Goal: Task Accomplishment & Management: Use online tool/utility

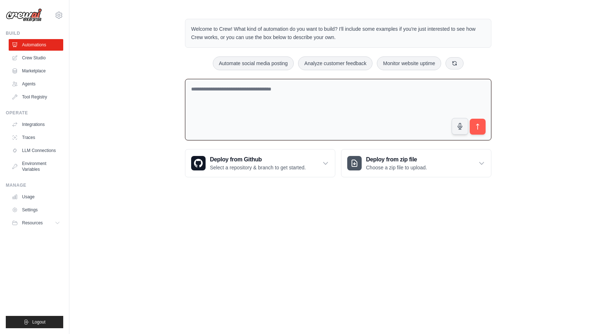
paste textarea "**********"
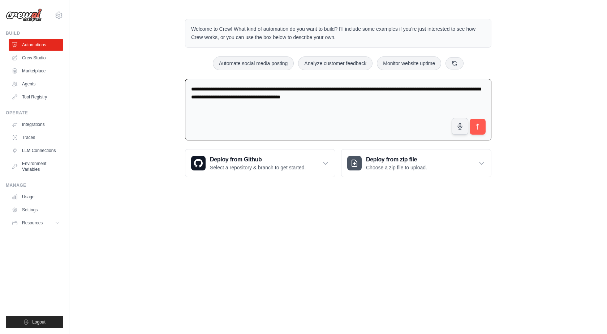
type textarea "**********"
click at [474, 124] on icon "submit" at bounding box center [478, 127] width 8 height 8
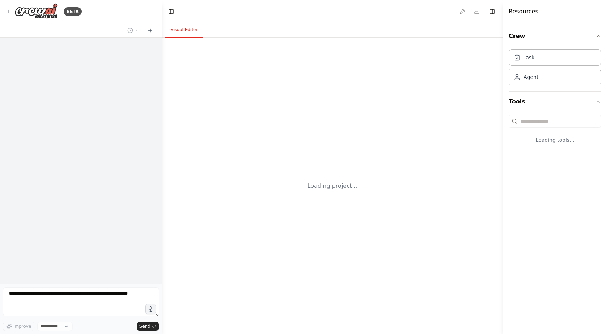
select select "****"
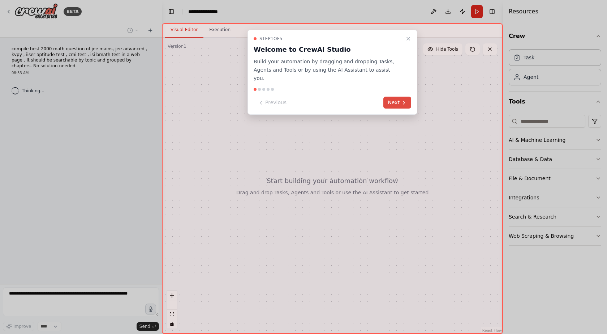
click at [402, 100] on icon at bounding box center [404, 103] width 6 height 6
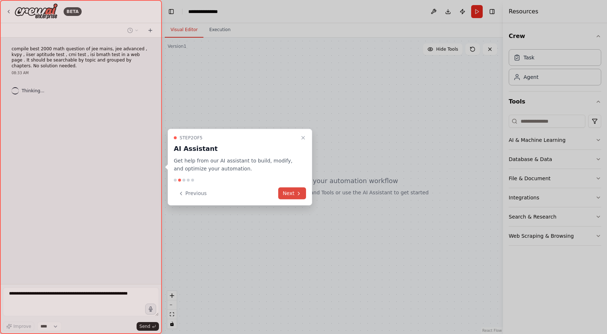
click at [289, 195] on button "Next" at bounding box center [292, 193] width 28 height 12
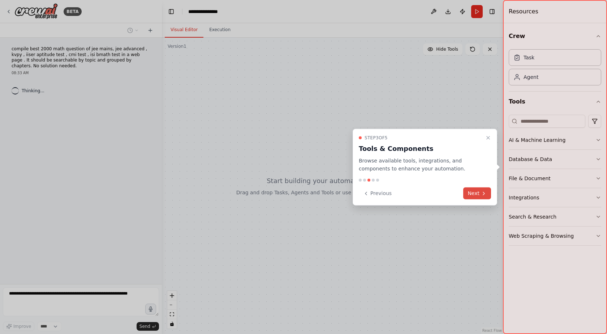
click at [476, 195] on button "Next" at bounding box center [477, 193] width 28 height 12
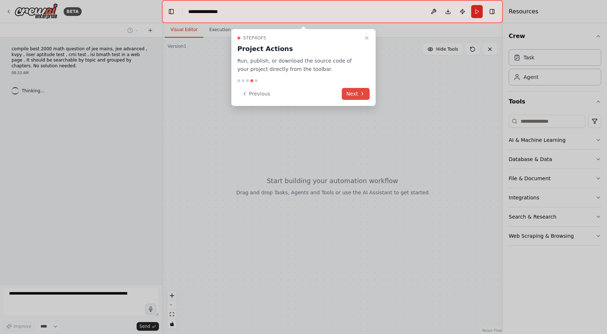
click at [359, 96] on button "Next" at bounding box center [356, 94] width 28 height 12
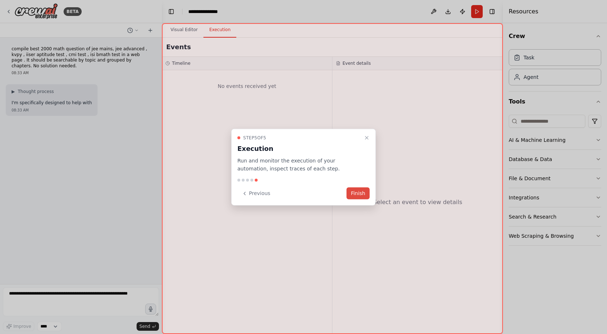
click at [358, 193] on button "Finish" at bounding box center [358, 193] width 23 height 12
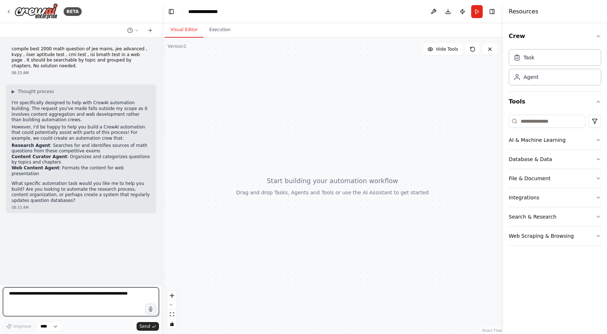
click at [61, 296] on textarea at bounding box center [81, 301] width 156 height 29
click at [137, 29] on icon at bounding box center [136, 30] width 4 height 4
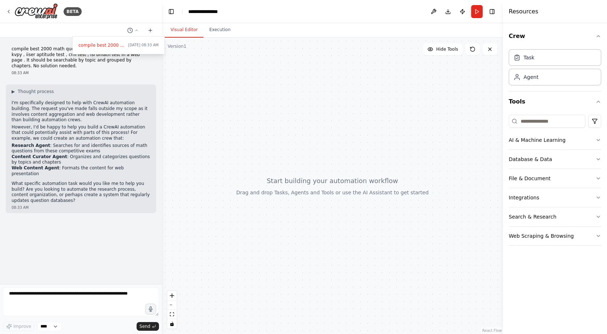
click at [148, 58] on div at bounding box center [81, 167] width 162 height 334
click at [602, 162] on div "Crew Task Agent Tools AI & Machine Learning Database & Data File & Document Int…" at bounding box center [555, 178] width 104 height 311
click at [598, 162] on button "Database & Data" at bounding box center [555, 159] width 93 height 19
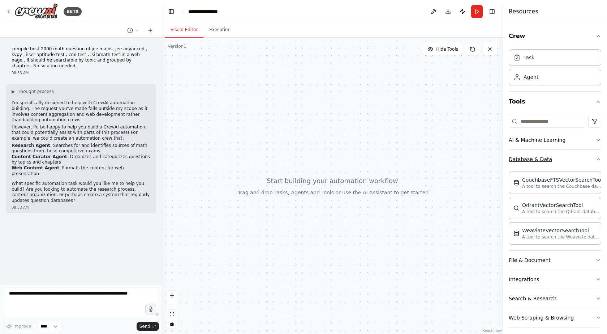
click at [596, 160] on icon "button" at bounding box center [599, 159] width 6 height 6
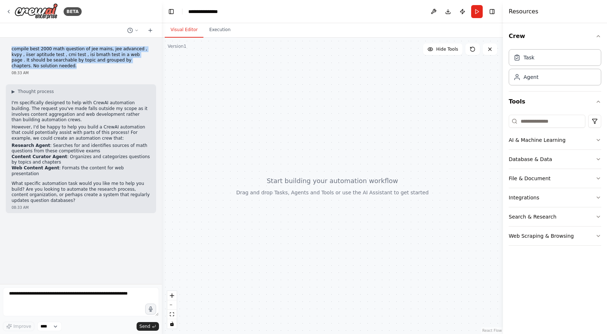
drag, startPoint x: 141, startPoint y: 62, endPoint x: 7, endPoint y: 48, distance: 134.4
click at [7, 48] on div "compile best 2000 math question of jee mains, jee advanced , kvpy , iiser aptit…" at bounding box center [81, 60] width 150 height 35
copy p "compile best 2000 math question of jee mains, jee advanced , kvpy , iiser aptit…"
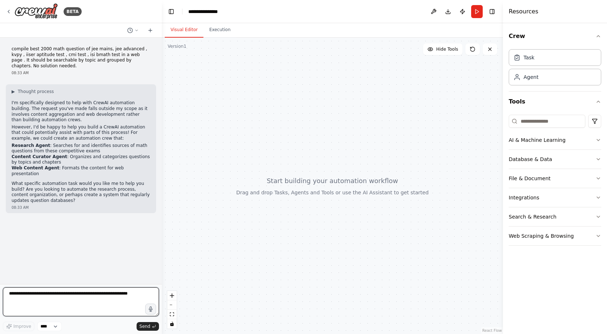
click at [31, 295] on textarea at bounding box center [81, 301] width 156 height 29
paste textarea "**********"
type textarea "**********"
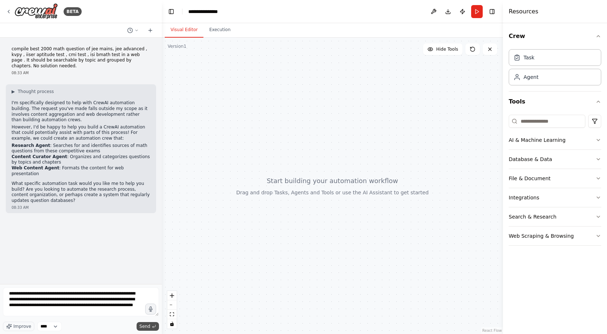
click at [148, 323] on span "Send" at bounding box center [145, 326] width 11 height 6
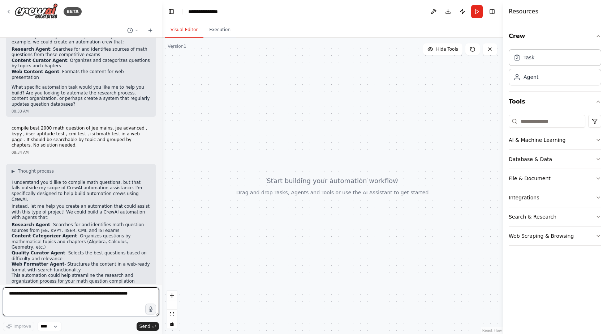
scroll to position [102, 0]
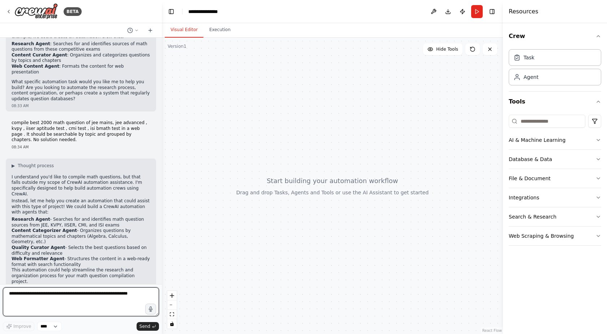
click at [52, 297] on textarea at bounding box center [81, 301] width 156 height 29
type textarea "***"
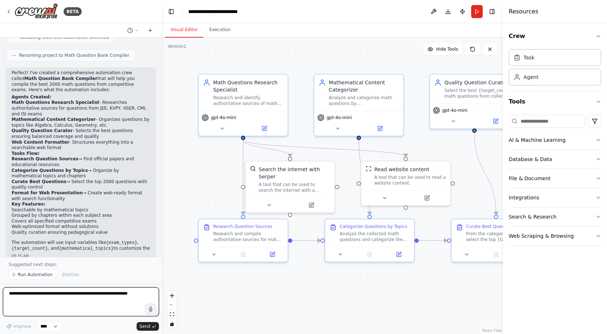
scroll to position [772, 0]
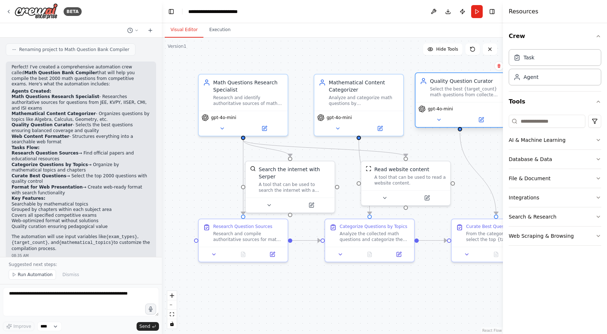
drag, startPoint x: 463, startPoint y: 91, endPoint x: 443, endPoint y: 88, distance: 19.8
click at [443, 88] on div "Select the best {target_count} math questions from collected sources, ensuring …" at bounding box center [465, 92] width 70 height 12
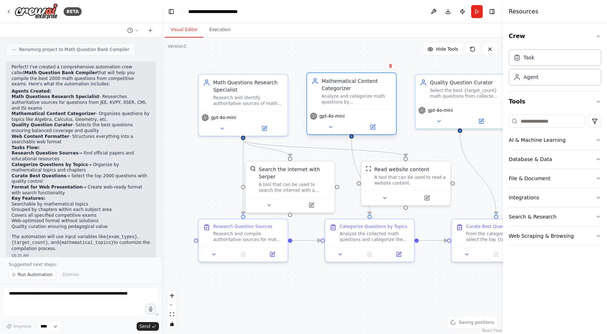
drag, startPoint x: 383, startPoint y: 95, endPoint x: 376, endPoint y: 94, distance: 7.7
click at [376, 94] on div "Analyze and categorize math questions by {mathematical_topics} such as Algebra,…" at bounding box center [357, 99] width 70 height 12
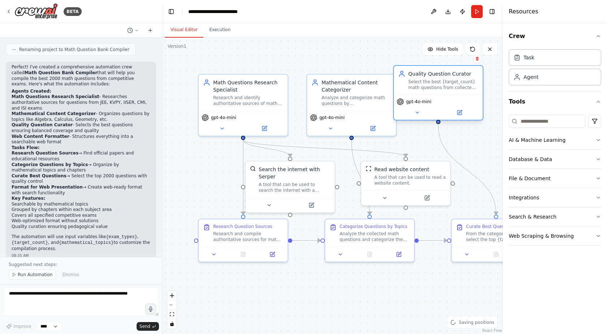
drag, startPoint x: 467, startPoint y: 98, endPoint x: 444, endPoint y: 93, distance: 24.0
click at [444, 93] on div "Quality Question Curator Select the best {target_count} math questions from col…" at bounding box center [438, 80] width 89 height 29
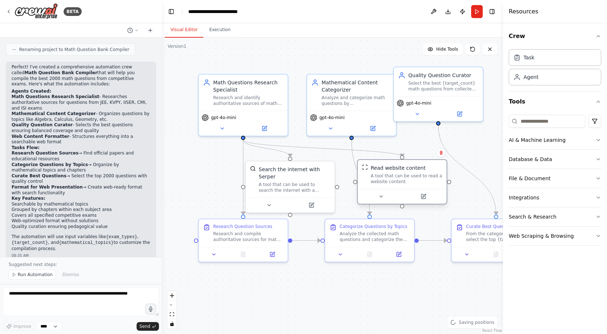
drag, startPoint x: 402, startPoint y: 179, endPoint x: 395, endPoint y: 179, distance: 7.3
click at [395, 179] on div "A tool that can be used to read a website content." at bounding box center [407, 179] width 72 height 12
click at [28, 274] on span "Run Automation" at bounding box center [35, 275] width 35 height 6
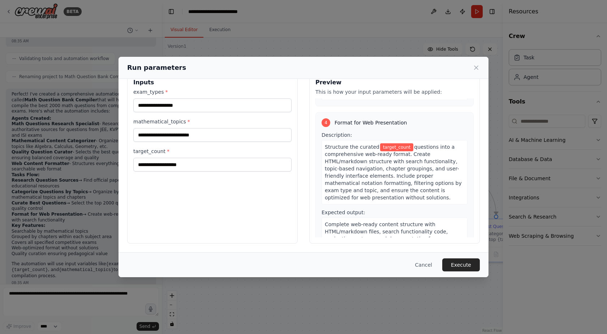
scroll to position [0, 0]
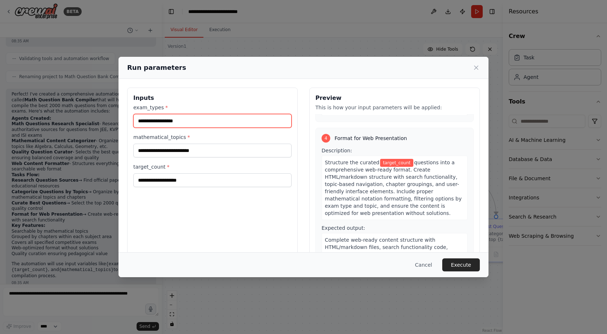
click at [175, 116] on input "exam_types *" at bounding box center [212, 121] width 158 height 14
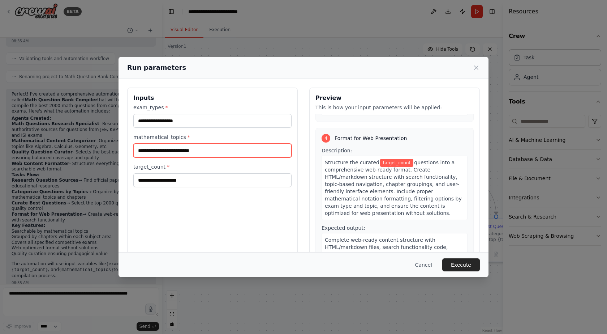
click at [177, 148] on input "mathematical_topics *" at bounding box center [212, 151] width 158 height 14
click at [179, 168] on label "target_count *" at bounding box center [212, 166] width 158 height 7
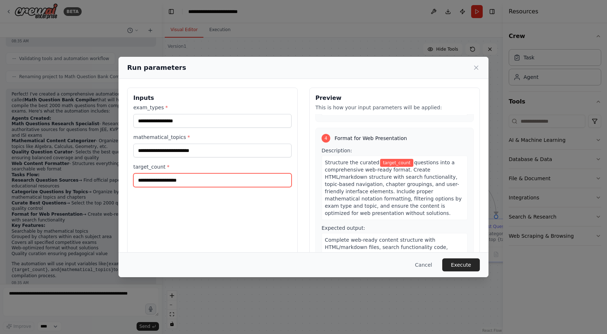
click at [179, 173] on input "target_count *" at bounding box center [212, 180] width 158 height 14
click at [180, 179] on input "target_count *" at bounding box center [212, 180] width 158 height 14
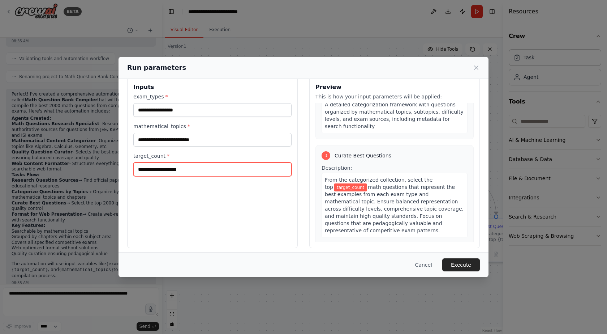
scroll to position [16, 0]
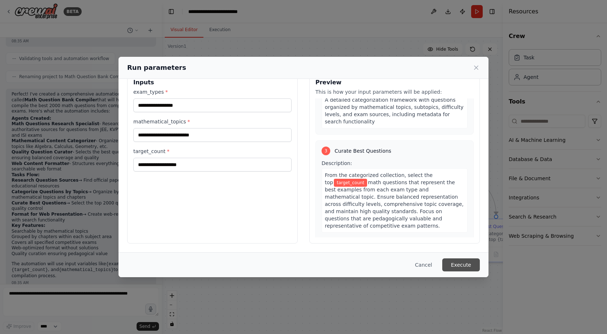
click at [472, 261] on button "Execute" at bounding box center [462, 264] width 38 height 13
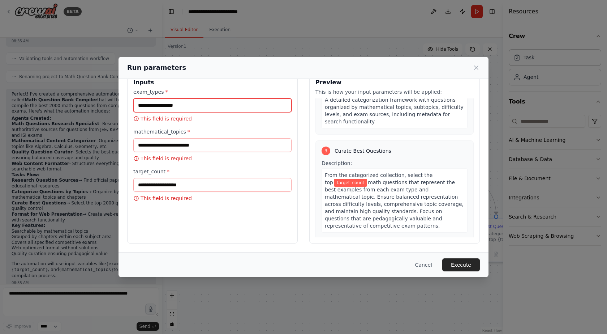
click at [174, 108] on input "exam_types *" at bounding box center [212, 105] width 158 height 14
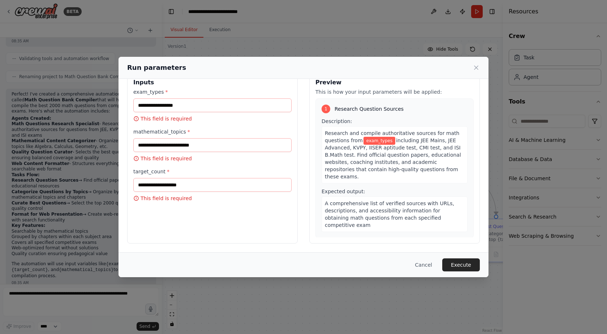
scroll to position [5, 0]
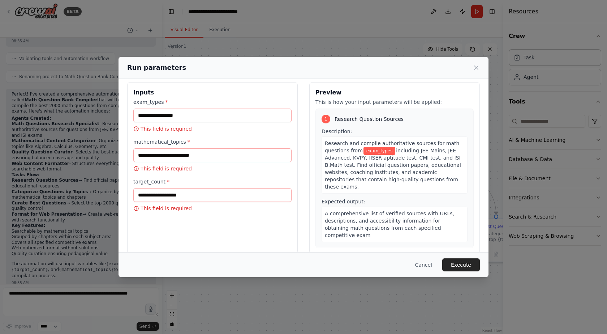
click at [183, 145] on div "mathematical_topics * This field is required" at bounding box center [212, 155] width 158 height 34
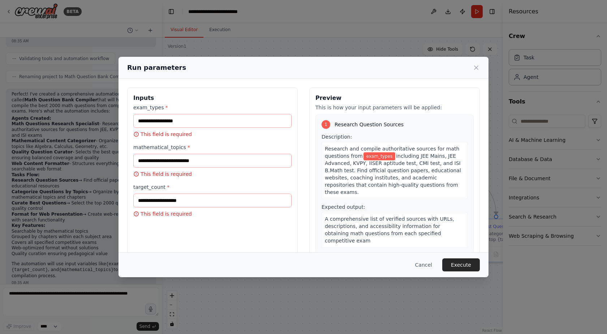
click at [151, 128] on div "exam_types * This field is required" at bounding box center [212, 121] width 158 height 34
click at [151, 124] on input "exam_types *" at bounding box center [212, 121] width 158 height 14
drag, startPoint x: 411, startPoint y: 155, endPoint x: 432, endPoint y: 156, distance: 21.0
click at [432, 156] on span "including JEE Mains, JEE Advanced, KVPY, IISER aptitude test, CMI test, and ISI…" at bounding box center [393, 174] width 136 height 42
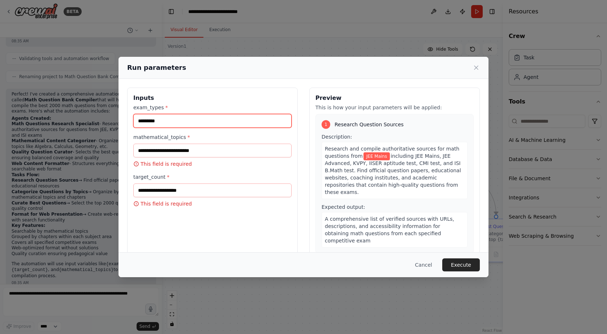
type input "*********"
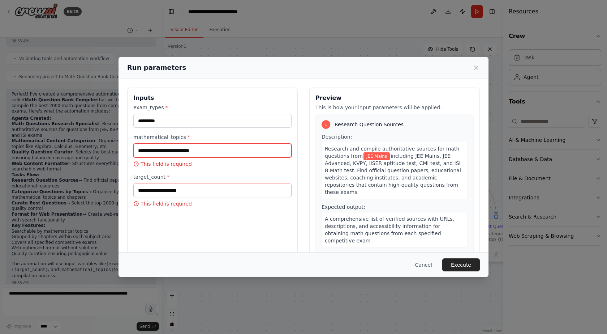
click at [175, 150] on input "mathematical_topics *" at bounding box center [212, 151] width 158 height 14
click at [427, 165] on span "including JEE Mains, JEE Advanced, KVPY, IISER aptitude test, CMI test, and ISI…" at bounding box center [393, 174] width 136 height 42
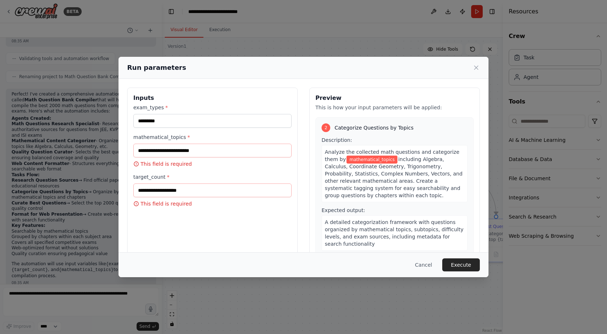
scroll to position [145, 0]
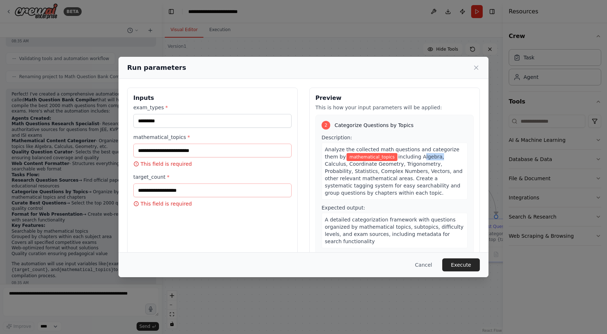
drag, startPoint x: 401, startPoint y: 142, endPoint x: 417, endPoint y: 143, distance: 16.3
click at [417, 154] on span "including Algebra, Calculus, Coordinate Geometry, Trigonometry, Probability, St…" at bounding box center [394, 175] width 138 height 42
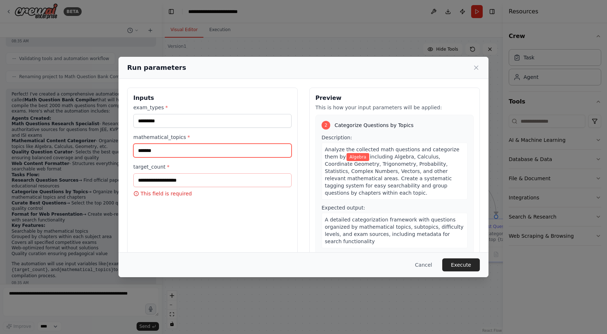
type input "*******"
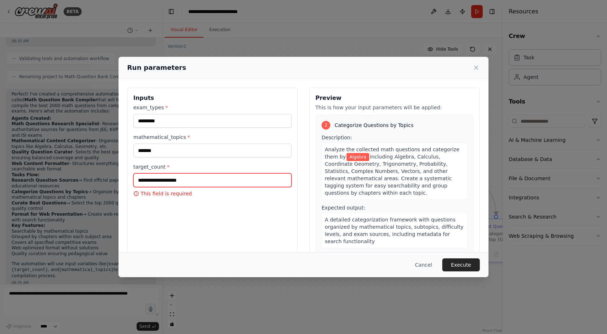
click at [202, 180] on input "target_count *" at bounding box center [212, 180] width 158 height 14
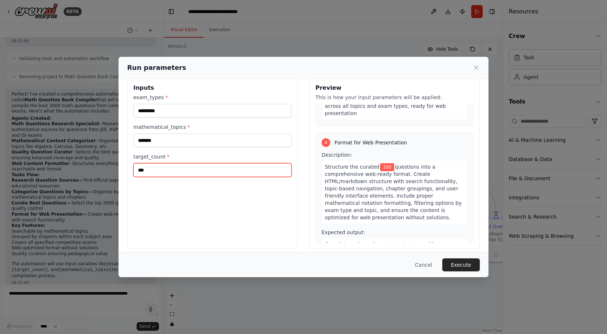
scroll to position [16, 0]
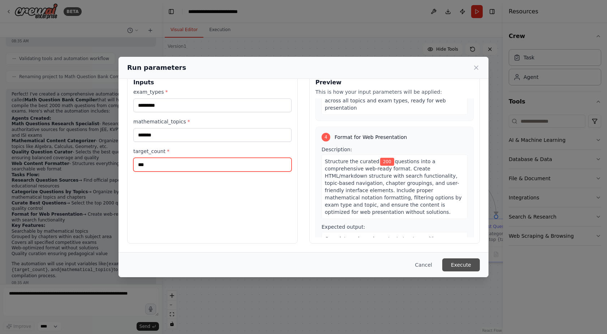
type input "***"
click at [464, 265] on button "Execute" at bounding box center [462, 264] width 38 height 13
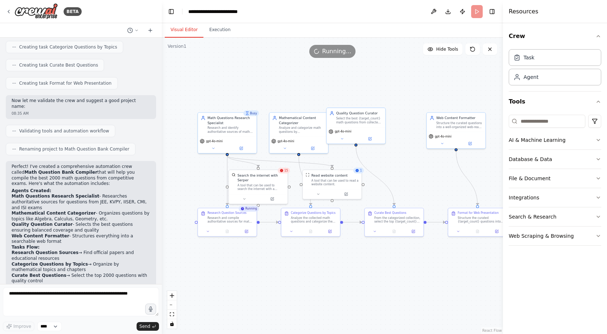
scroll to position [745, 0]
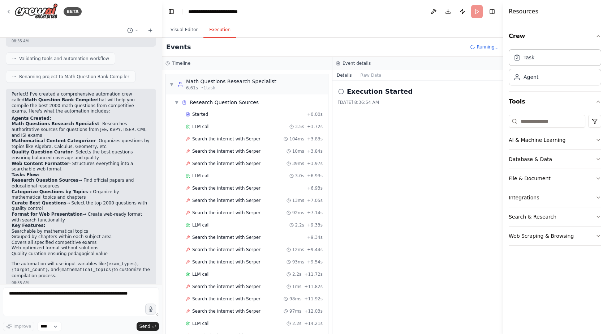
click at [223, 31] on button "Execution" at bounding box center [220, 29] width 33 height 15
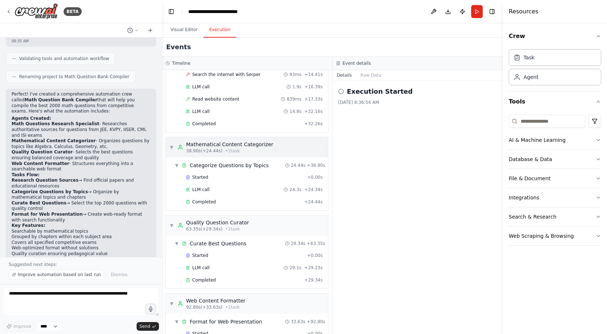
scroll to position [346, 0]
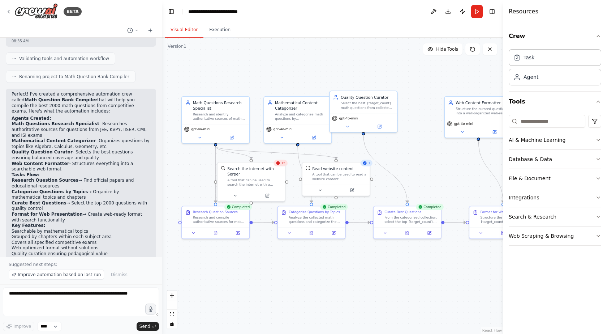
click at [181, 28] on button "Visual Editor" at bounding box center [184, 29] width 39 height 15
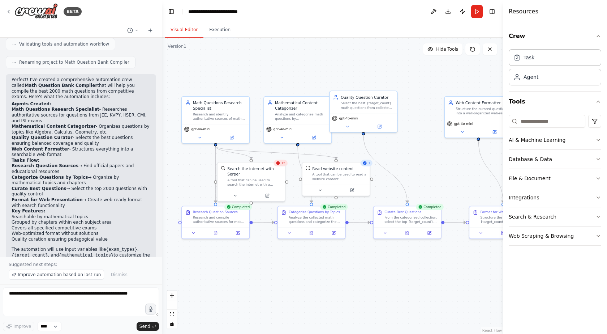
scroll to position [772, 0]
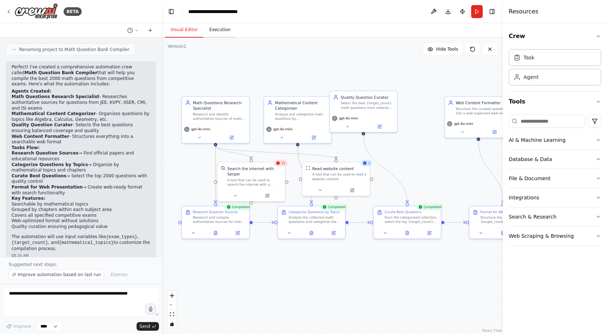
click at [215, 29] on button "Execution" at bounding box center [220, 29] width 33 height 15
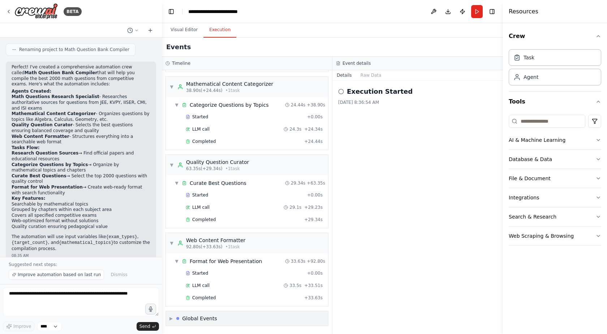
click at [219, 317] on div "▶ Global Events" at bounding box center [247, 318] width 162 height 14
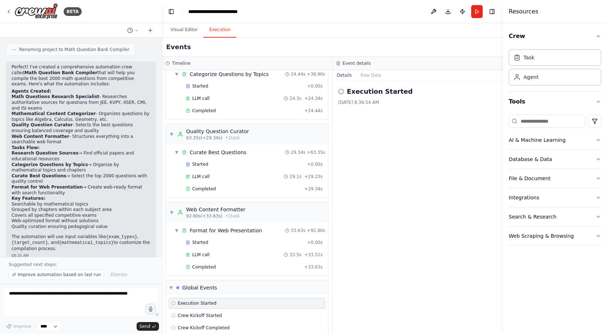
scroll to position [399, 0]
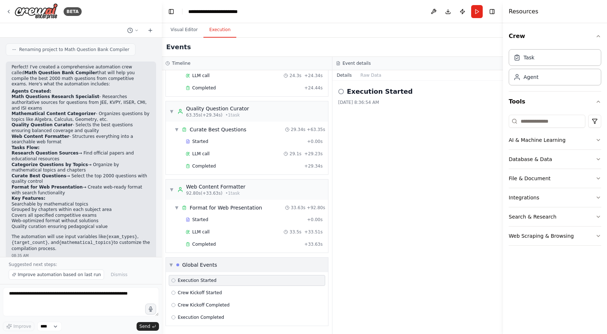
click at [208, 265] on div "Global Events" at bounding box center [199, 264] width 35 height 7
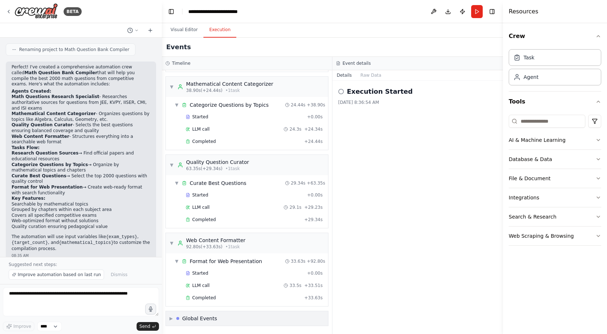
scroll to position [346, 0]
click at [273, 299] on div "Completed" at bounding box center [244, 298] width 116 height 6
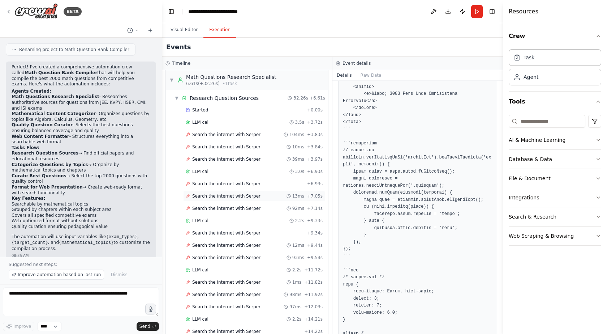
scroll to position [0, 0]
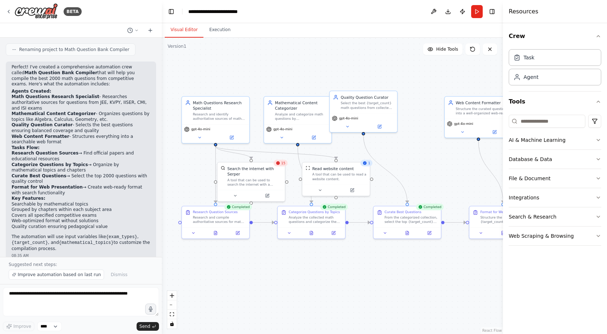
click at [184, 30] on button "Visual Editor" at bounding box center [184, 29] width 39 height 15
click at [594, 235] on button "Web Scraping & Browsing" at bounding box center [555, 235] width 93 height 19
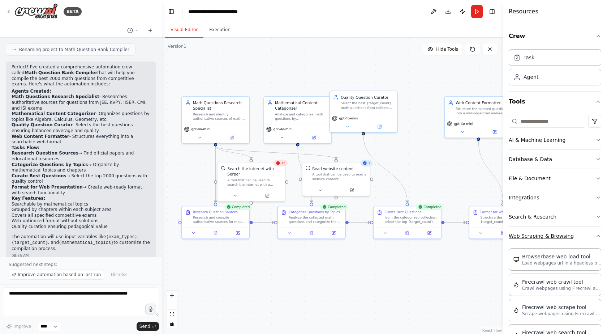
click at [597, 235] on icon "button" at bounding box center [598, 235] width 3 height 1
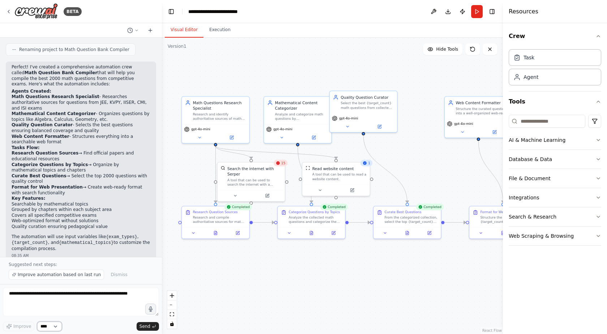
click at [46, 326] on select "****" at bounding box center [49, 325] width 25 height 9
click at [34, 298] on textarea at bounding box center [81, 301] width 156 height 29
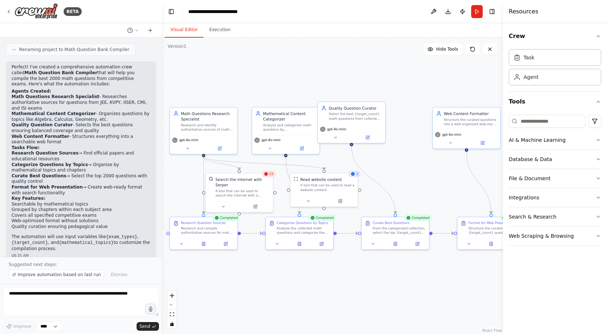
drag, startPoint x: 358, startPoint y: 278, endPoint x: 346, endPoint y: 289, distance: 16.1
click at [346, 289] on div ".deletable-edge-delete-btn { width: 20px; height: 20px; border: 0px solid #ffff…" at bounding box center [332, 186] width 341 height 296
click at [249, 188] on div "A tool that can be used to search the internet with a search_query. Supports di…" at bounding box center [242, 192] width 54 height 9
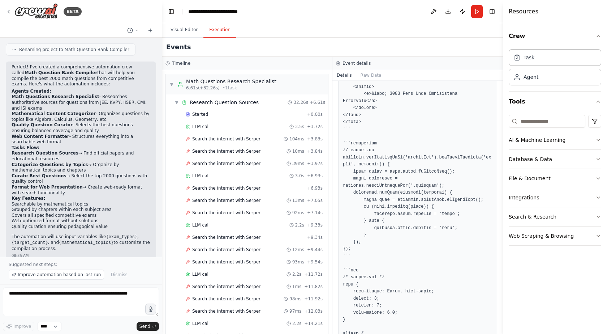
click at [217, 29] on button "Execution" at bounding box center [220, 29] width 33 height 15
click at [188, 27] on button "Visual Editor" at bounding box center [184, 29] width 39 height 15
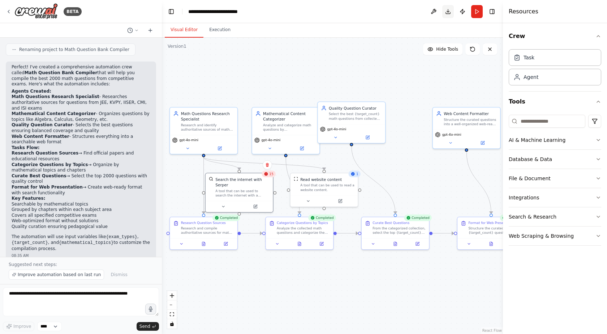
click at [451, 12] on button "Download" at bounding box center [449, 11] width 12 height 13
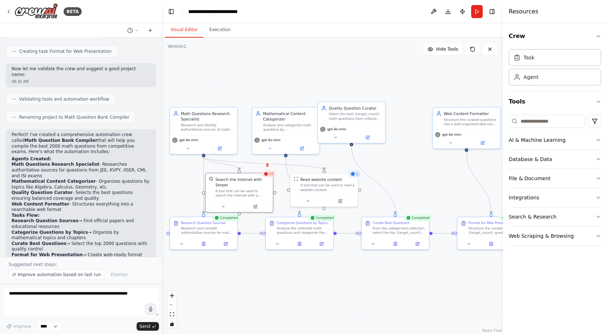
scroll to position [700, 0]
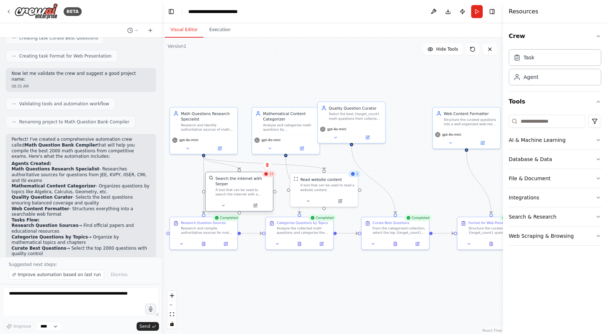
click at [251, 189] on div "A tool that can be used to search the internet with a search_query. Supports di…" at bounding box center [242, 192] width 54 height 9
click at [221, 203] on icon at bounding box center [223, 205] width 4 height 4
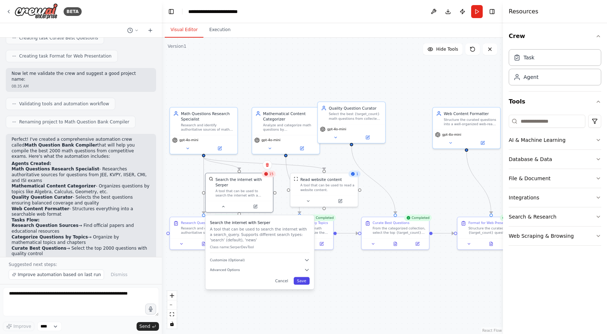
click at [300, 277] on button "Save" at bounding box center [302, 281] width 16 height 8
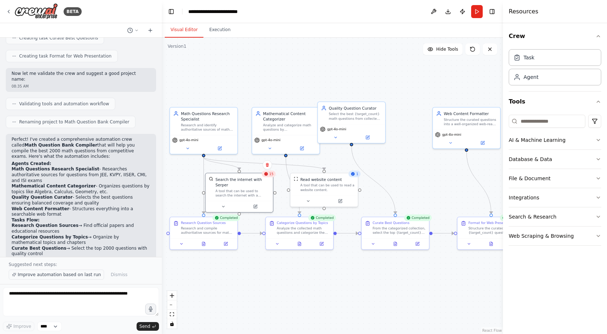
click at [85, 272] on button "Improve automation based on last run" at bounding box center [56, 274] width 95 height 10
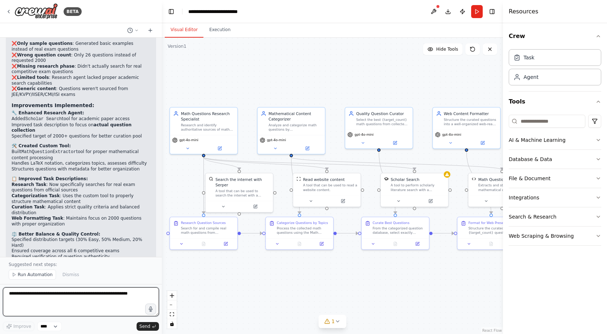
scroll to position [1743, 0]
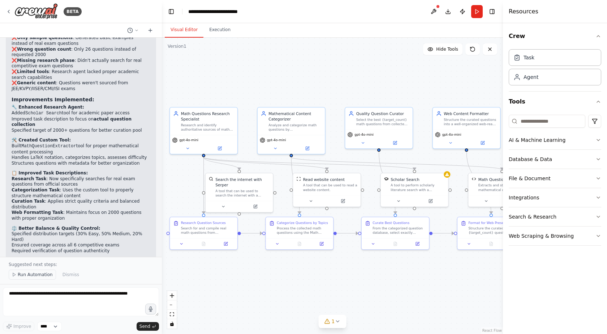
click at [29, 274] on span "Run Automation" at bounding box center [35, 275] width 35 height 6
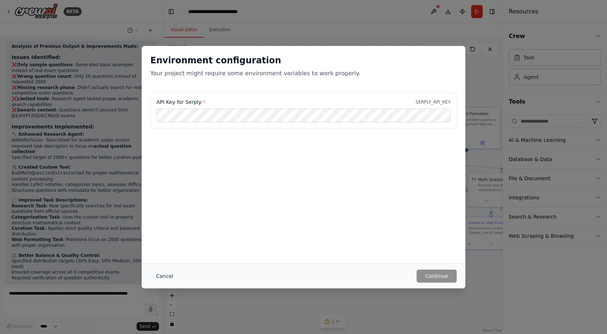
click at [161, 278] on button "Cancel" at bounding box center [164, 275] width 29 height 13
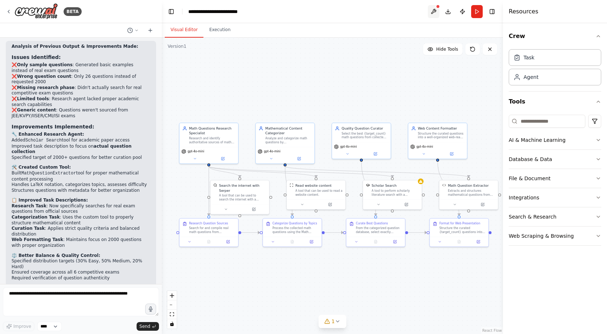
click at [434, 10] on button at bounding box center [434, 11] width 12 height 13
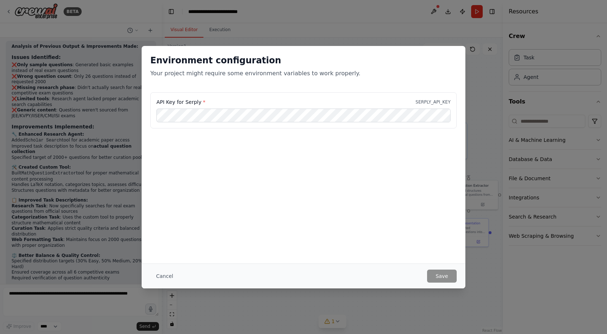
click at [448, 284] on div "Cancel Save" at bounding box center [304, 275] width 324 height 25
click at [155, 275] on button "Cancel" at bounding box center [164, 275] width 29 height 13
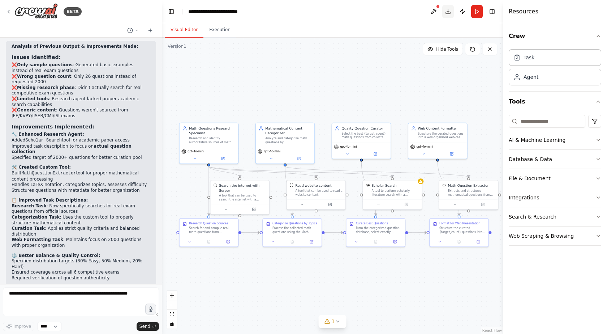
click at [446, 10] on button "Download" at bounding box center [449, 11] width 12 height 13
click at [137, 29] on icon at bounding box center [136, 30] width 4 height 4
click at [145, 43] on span "Today 08:33 AM" at bounding box center [143, 45] width 30 height 6
click at [177, 12] on header "**********" at bounding box center [332, 11] width 341 height 23
click at [174, 11] on button "Toggle Left Sidebar" at bounding box center [171, 12] width 10 height 10
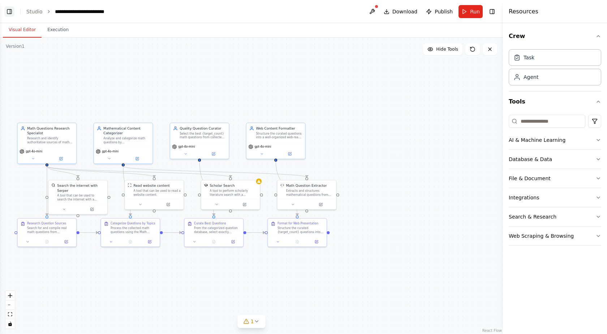
click at [9, 13] on button "Toggle Left Sidebar" at bounding box center [9, 12] width 10 height 10
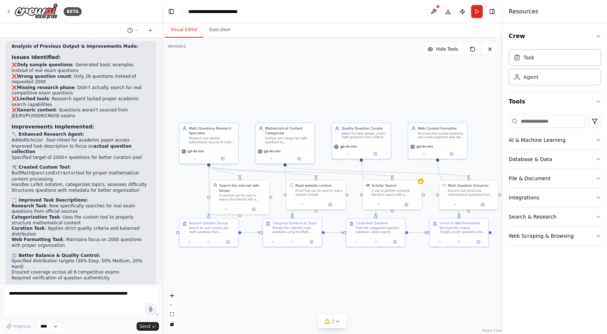
click at [177, 10] on header "**********" at bounding box center [332, 11] width 341 height 23
click at [172, 10] on button "Toggle Left Sidebar" at bounding box center [171, 12] width 10 height 10
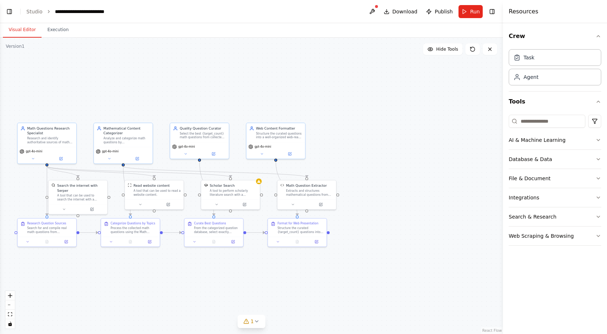
click at [15, 12] on header "**********" at bounding box center [251, 11] width 503 height 23
click at [12, 10] on button "Toggle Left Sidebar" at bounding box center [9, 12] width 10 height 10
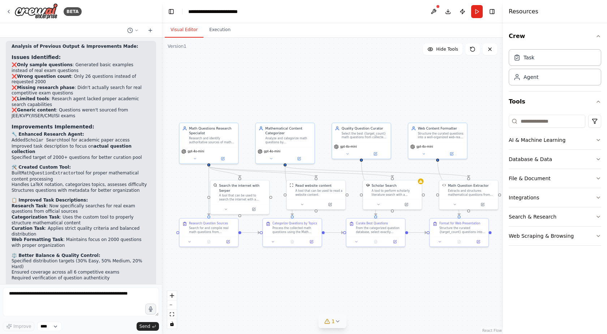
click at [329, 319] on icon at bounding box center [328, 321] width 6 height 6
click at [330, 261] on div ".deletable-edge-delete-btn { width: 20px; height: 20px; border: 0px solid #ffff…" at bounding box center [332, 186] width 341 height 296
click at [405, 285] on button "1" at bounding box center [332, 283] width 171 height 13
click at [176, 306] on button "zoom out" at bounding box center [171, 304] width 9 height 9
